Goal: Navigation & Orientation: Find specific page/section

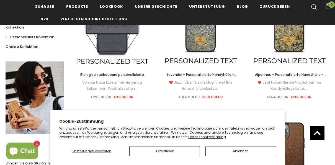
scroll to position [138, 0]
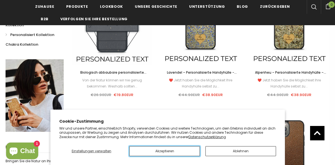
click at [178, 150] on button "Akzeptieren" at bounding box center [164, 151] width 71 height 10
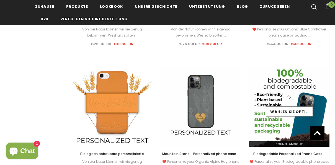
scroll to position [471, 0]
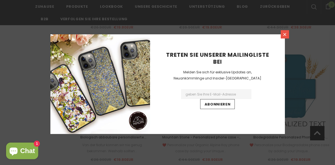
click at [284, 33] on icon at bounding box center [284, 34] width 5 height 5
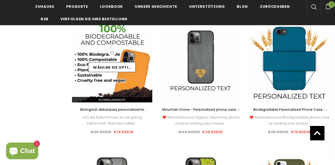
scroll to position [388, 0]
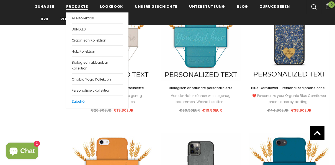
click at [79, 101] on span "Zubehör" at bounding box center [79, 101] width 14 height 5
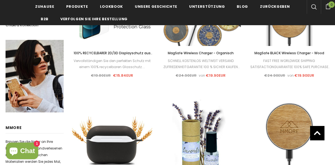
scroll to position [166, 0]
